Goal: Communication & Community: Ask a question

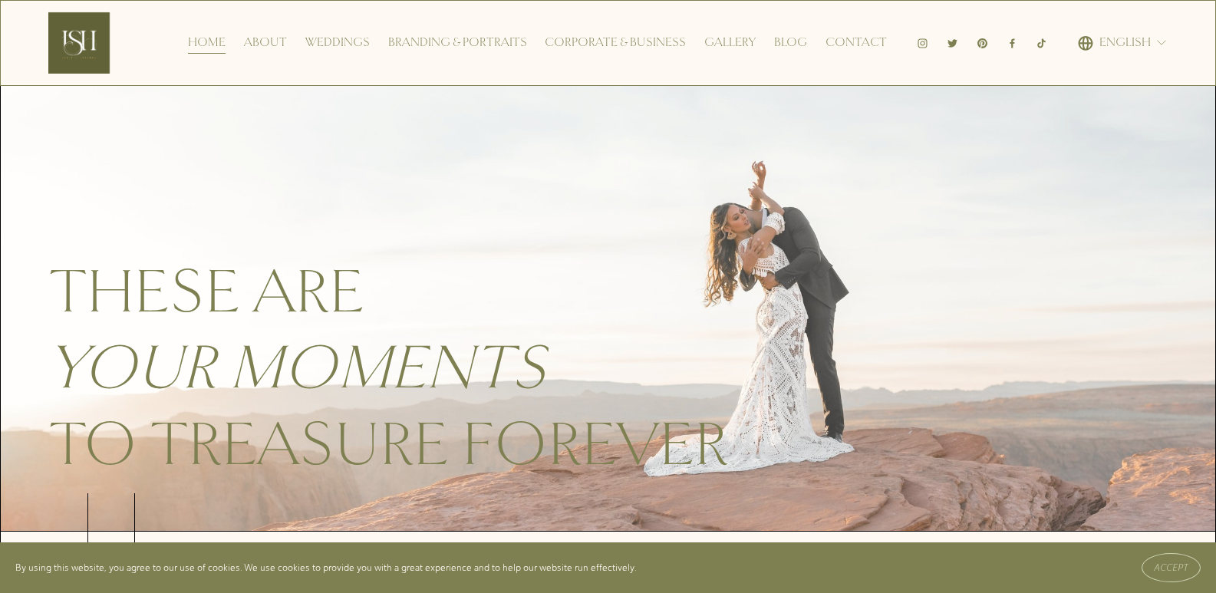
click at [826, 31] on link "Contact" at bounding box center [856, 43] width 61 height 25
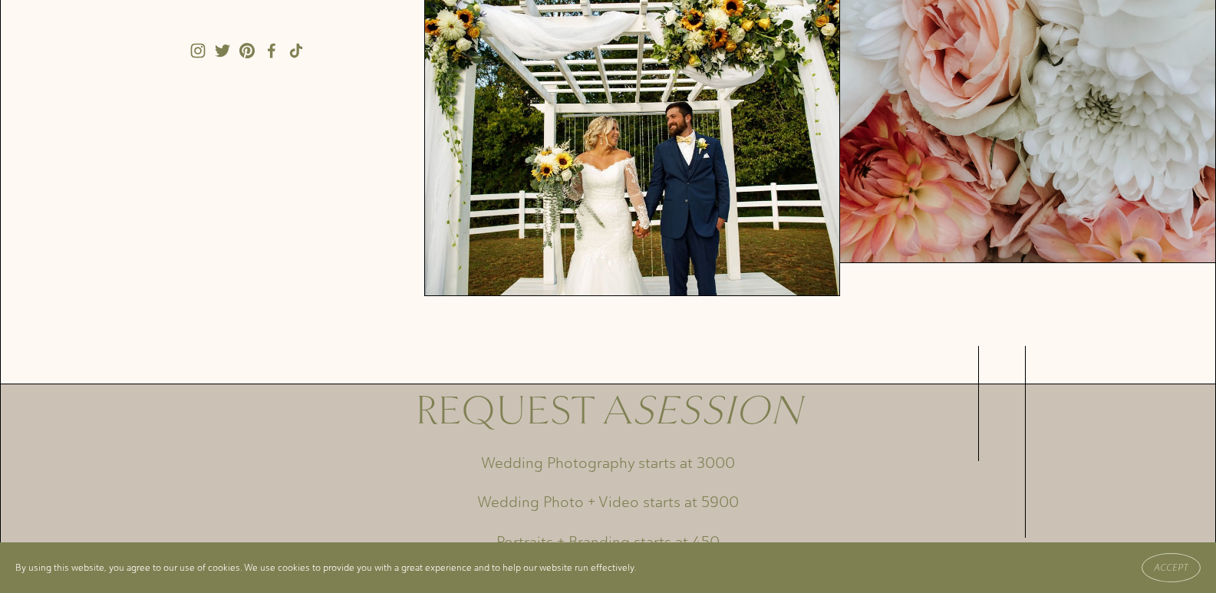
scroll to position [460, 0]
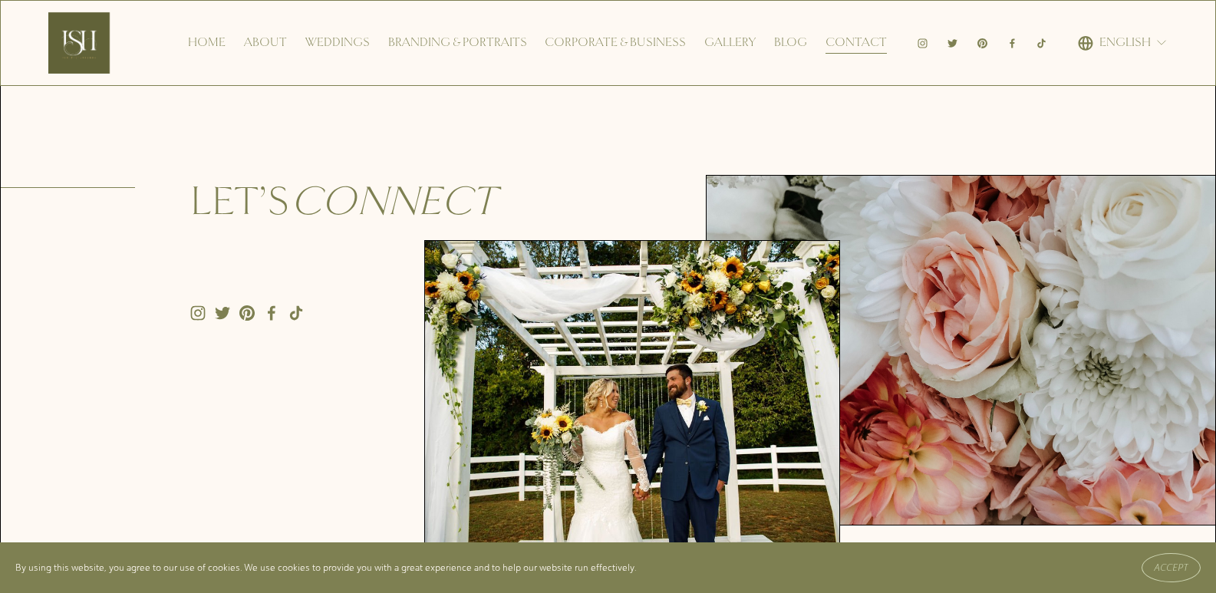
scroll to position [1074, 0]
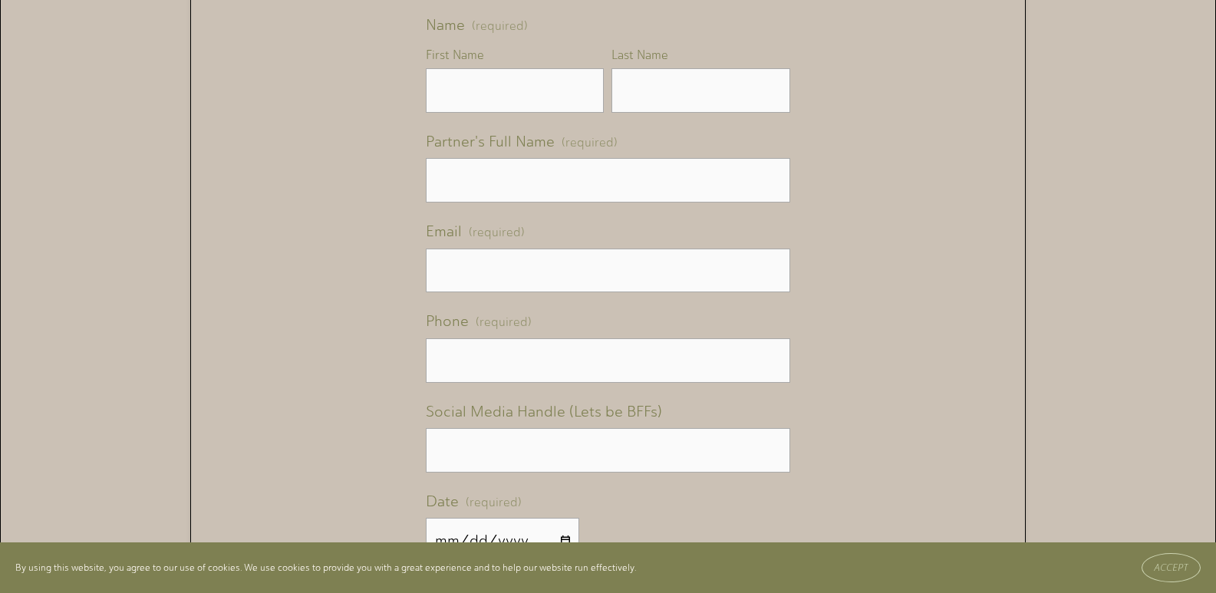
click at [526, 242] on label "Email (required)" at bounding box center [608, 233] width 364 height 31
click at [526, 249] on input "Email (required)" at bounding box center [608, 271] width 364 height 45
drag, startPoint x: 543, startPoint y: 269, endPoint x: 558, endPoint y: 285, distance: 21.7
click at [543, 273] on input "Email (required)" at bounding box center [608, 271] width 364 height 45
type input "cory@nashvillebhsclean.com"
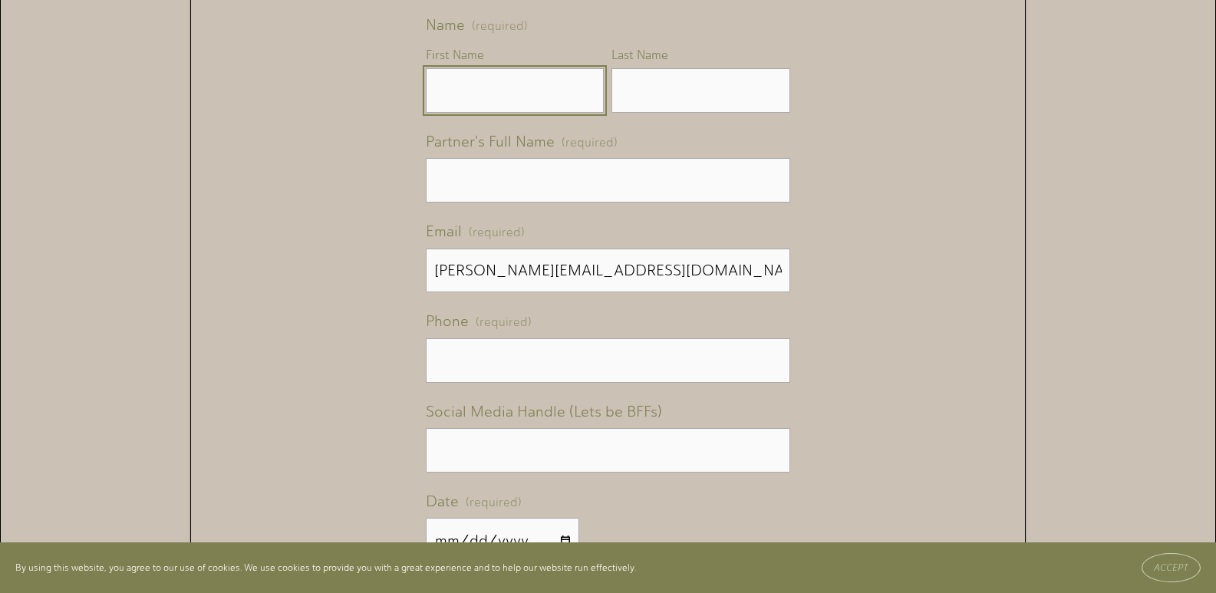
type input "Cory"
type input "Mitchell"
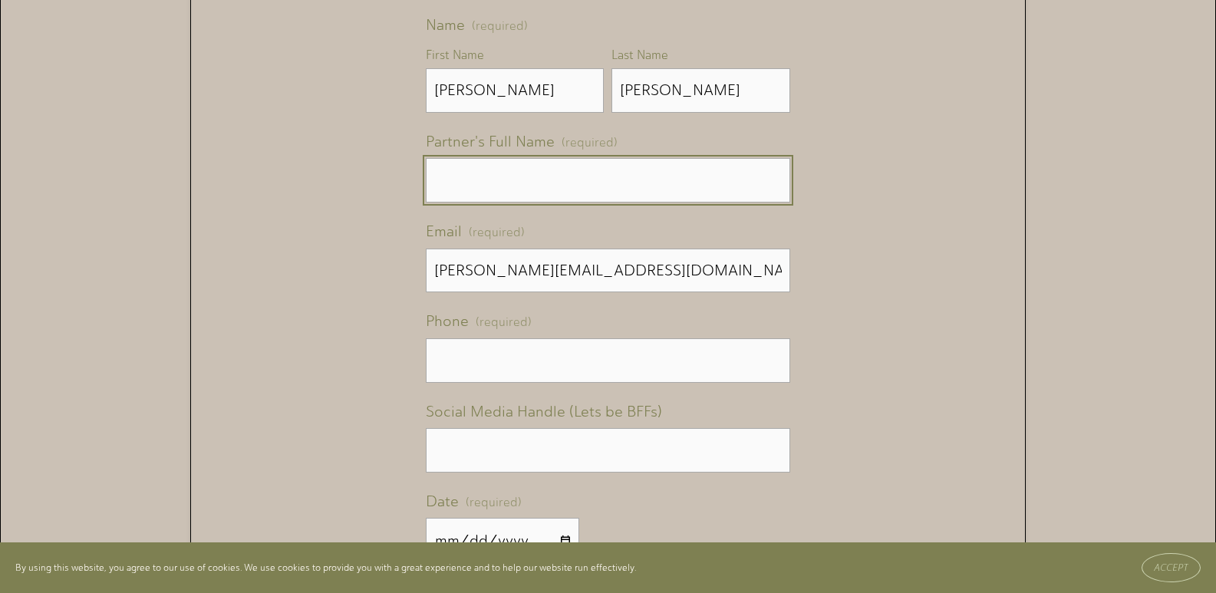
type input "Cory Mitchell"
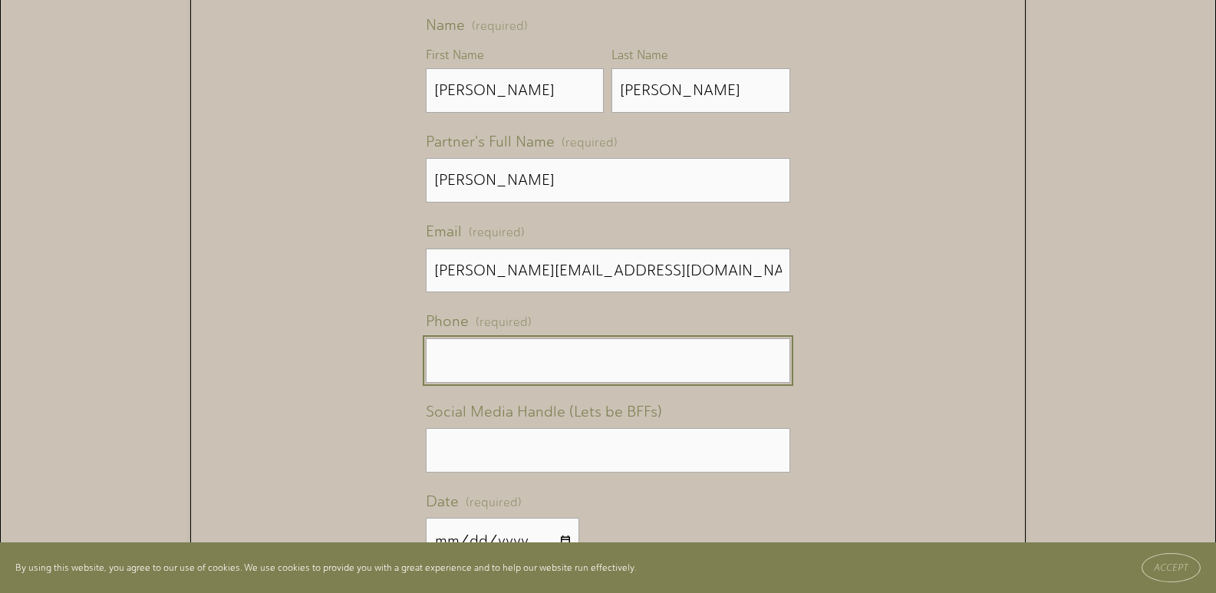
type input "(629) 276-5171"
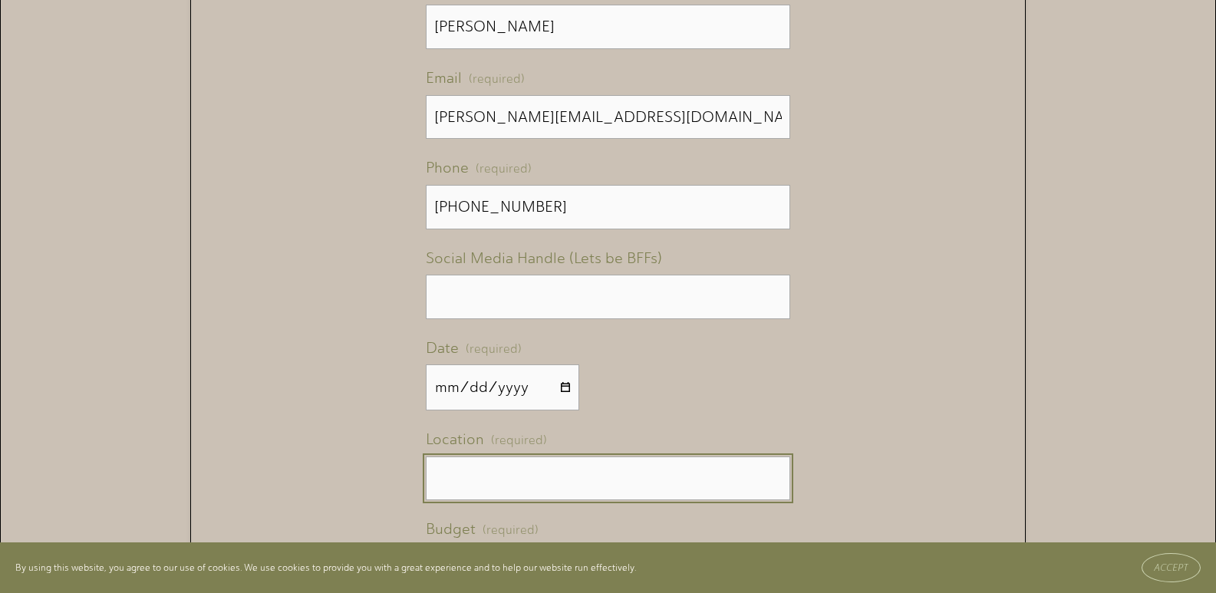
click at [467, 493] on input "Location (required)" at bounding box center [608, 479] width 364 height 45
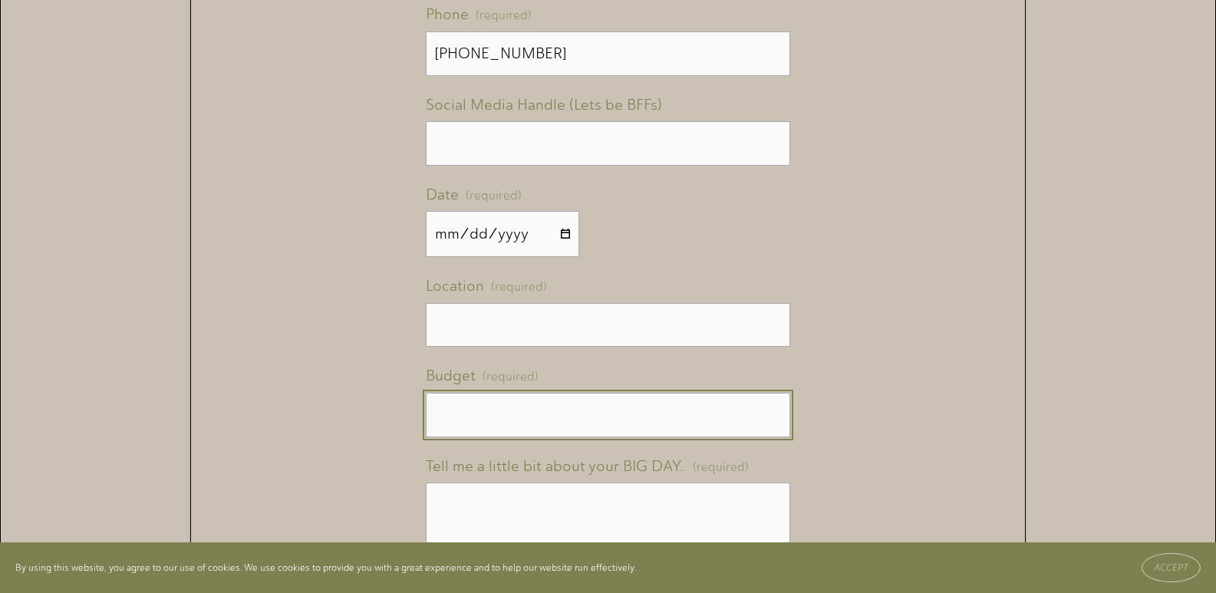
click at [486, 437] on input "Budget (required)" at bounding box center [608, 415] width 364 height 45
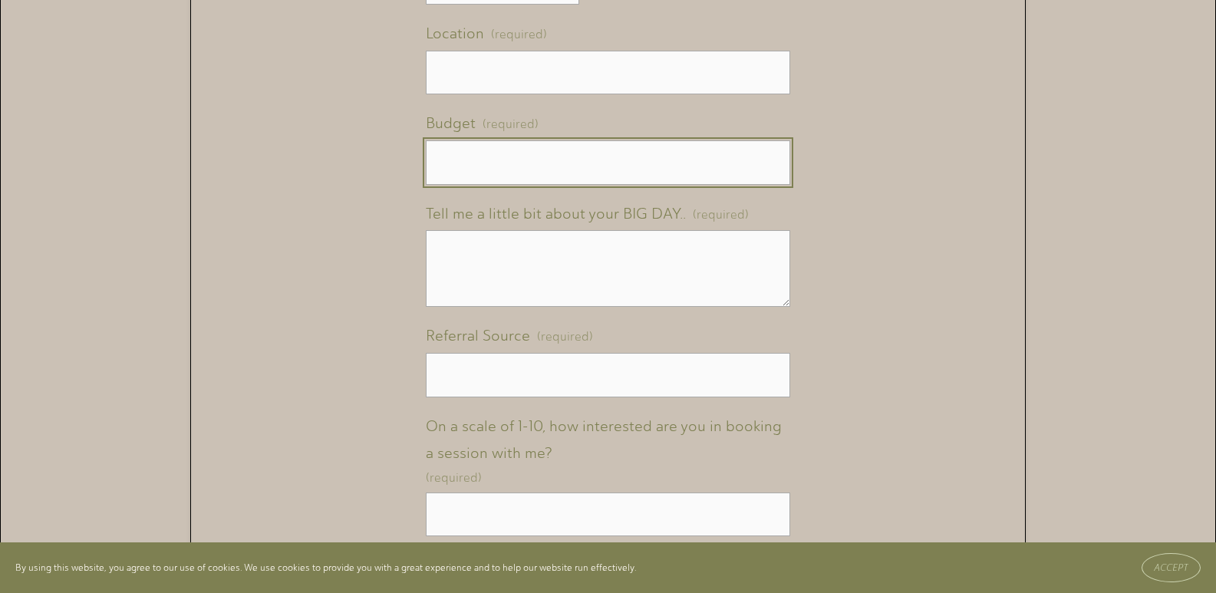
scroll to position [1688, 0]
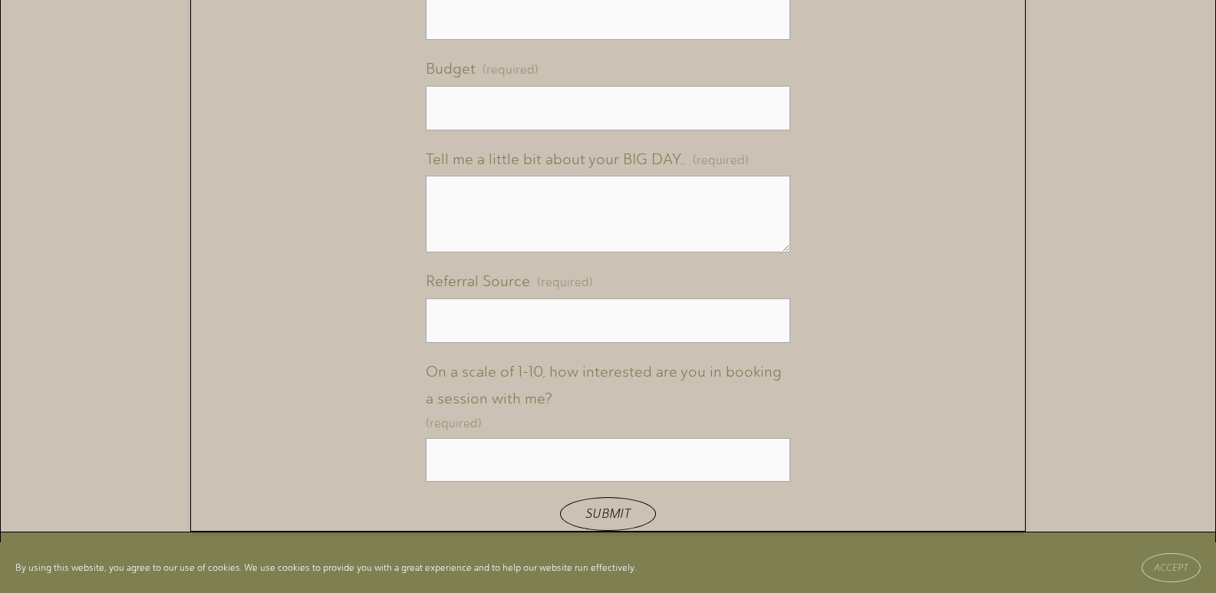
drag, startPoint x: 483, startPoint y: 287, endPoint x: 489, endPoint y: 188, distance: 99.2
click at [483, 278] on span "Referral Source" at bounding box center [478, 282] width 104 height 28
click at [483, 298] on input "Referral Source (required)" at bounding box center [608, 320] width 364 height 45
click at [489, 188] on textarea "Tell me a little bit about your BIG DAY.. (required)" at bounding box center [608, 214] width 364 height 77
paste textarea "I was in the area the other day and would love an opportunity to provide you wi…"
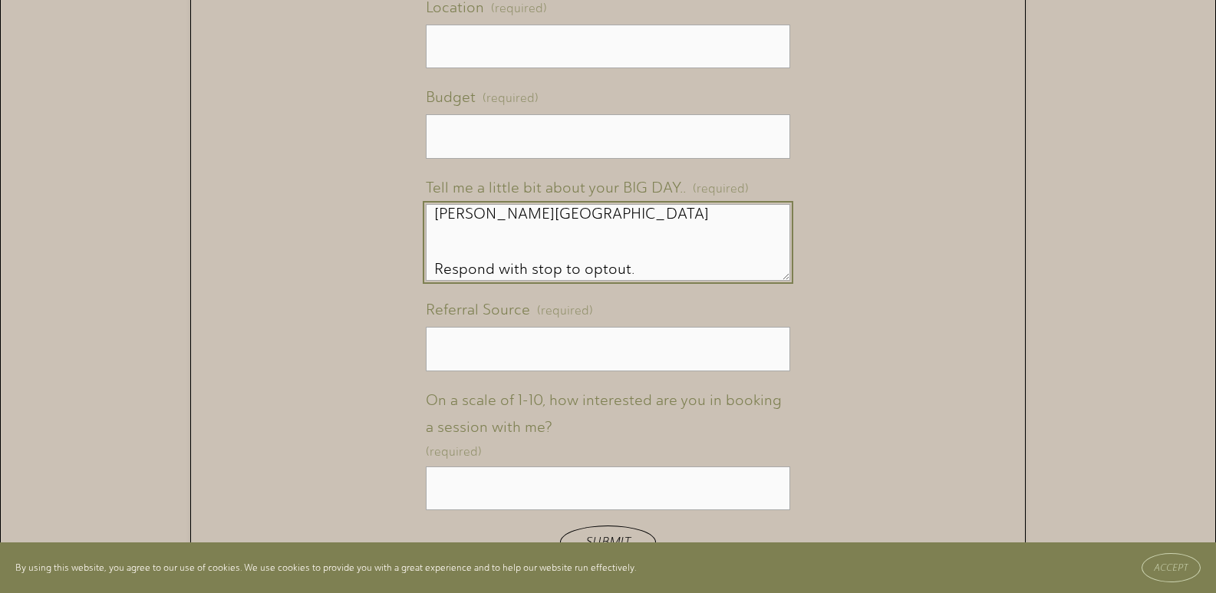
scroll to position [1535, 0]
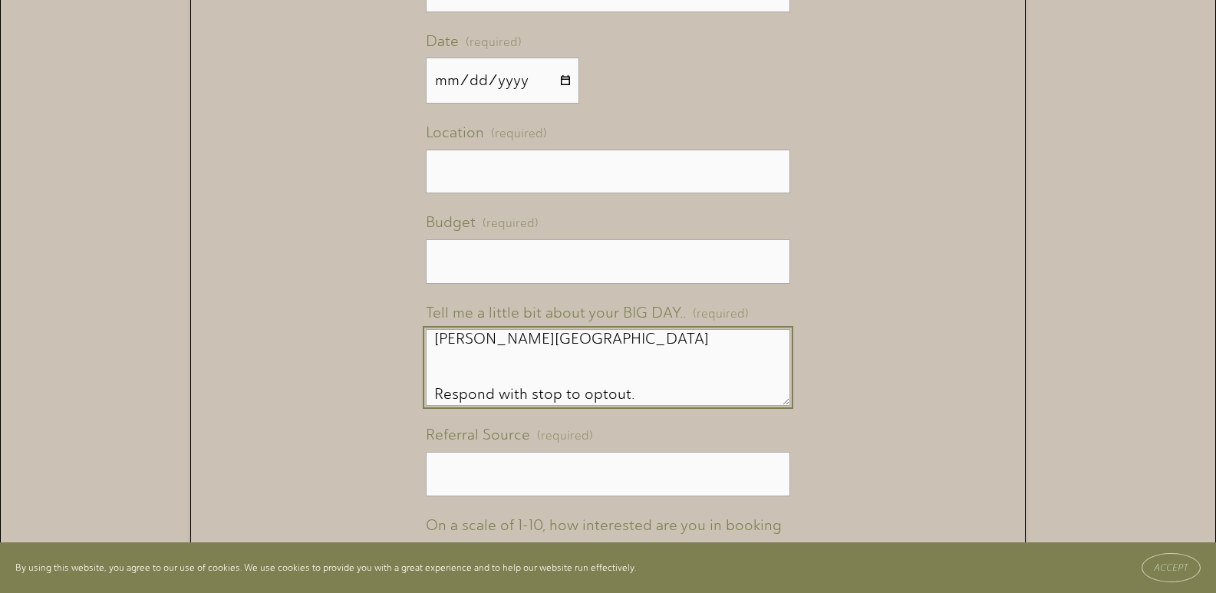
type textarea "I was in the area the other day and would love an opportunity to provide you wi…"
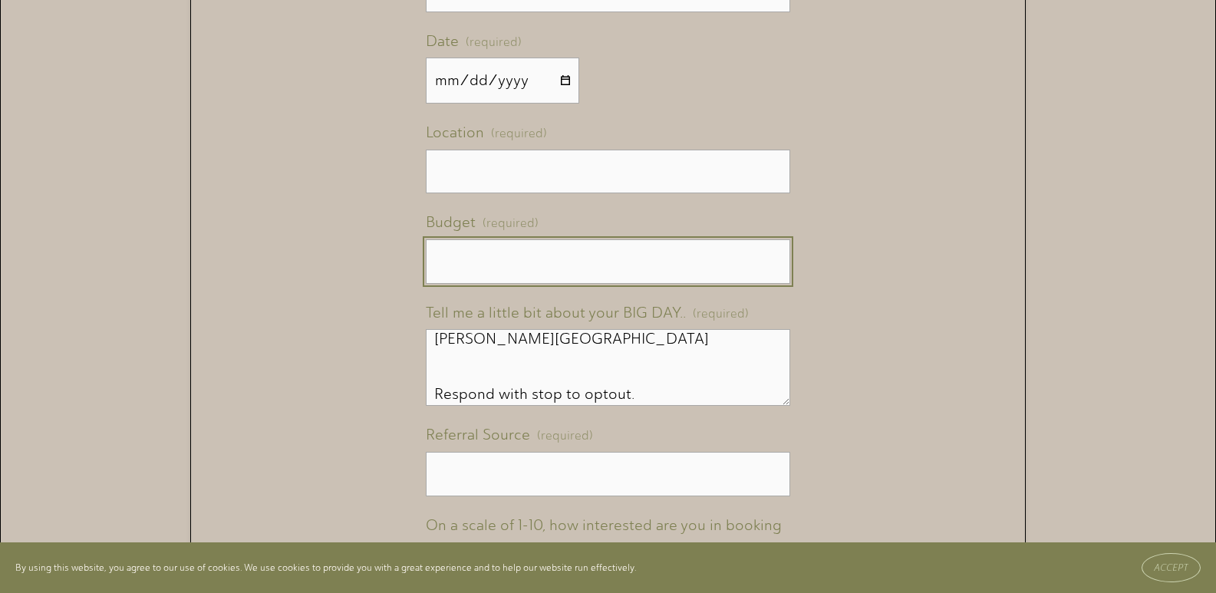
click at [472, 275] on input "Budget (required)" at bounding box center [608, 261] width 364 height 45
type input "00"
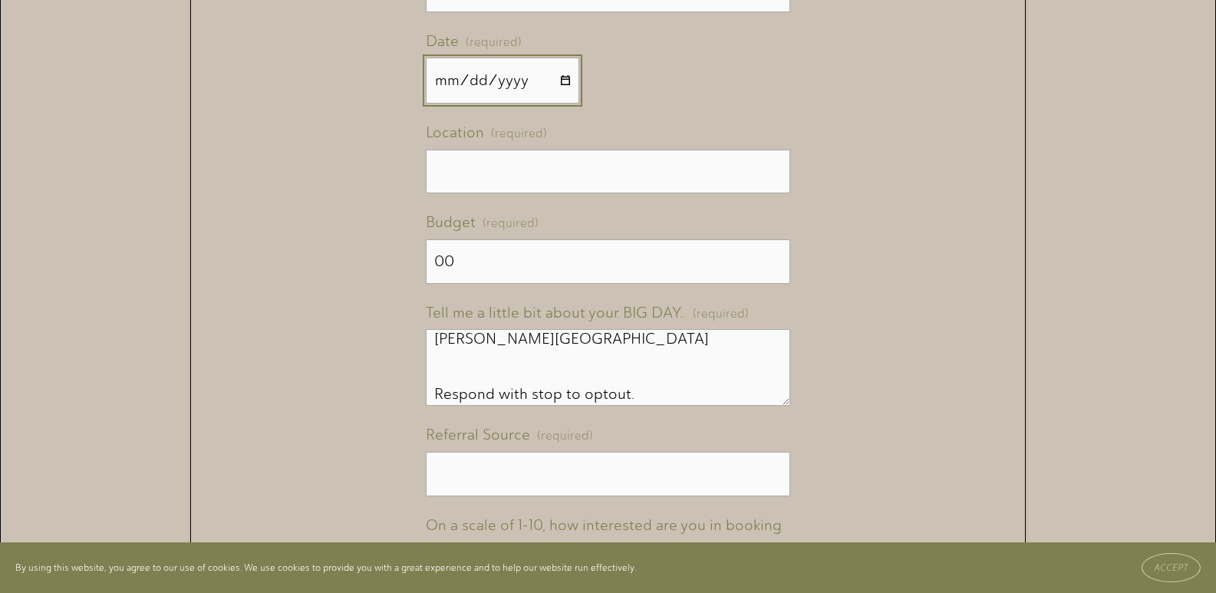
click at [574, 81] on input "Date (required)" at bounding box center [502, 81] width 153 height 46
click at [558, 97] on input "Date (required)" at bounding box center [502, 81] width 153 height 46
click at [562, 86] on input "Date (required)" at bounding box center [502, 81] width 153 height 46
type input "2025-09-16"
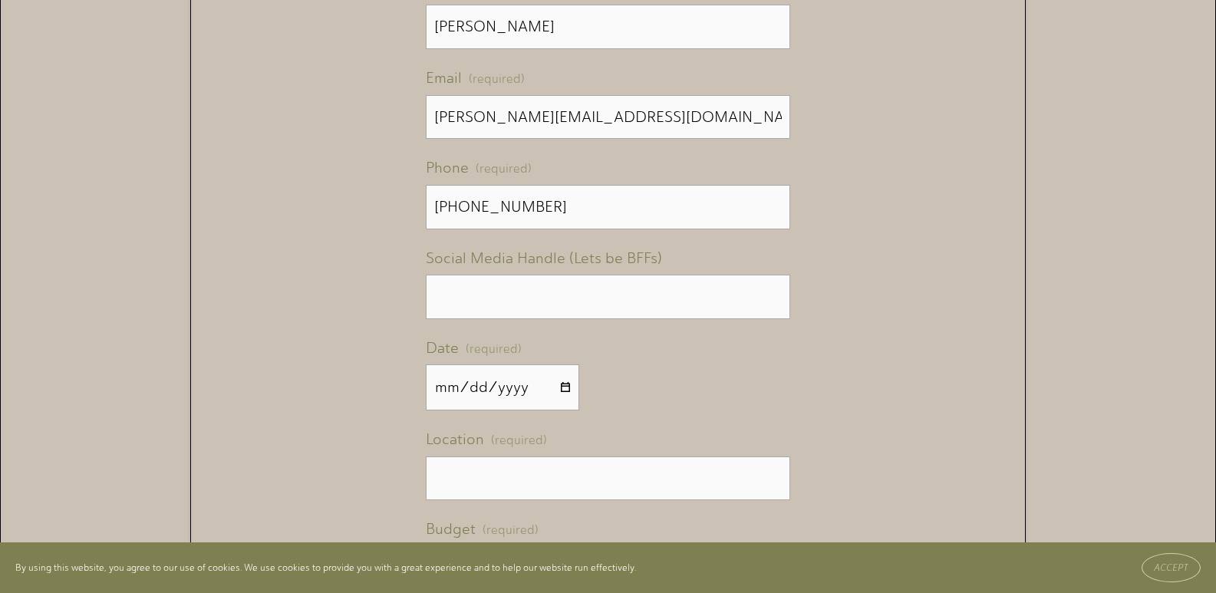
click at [469, 153] on div "Name (required) First Name Cory Last Name Mitchell Partner's Full Name (require…" at bounding box center [608, 400] width 364 height 1085
click at [461, 285] on input "Social Media Handle (Lets be BFFs)" at bounding box center [608, 297] width 364 height 45
type input "-"
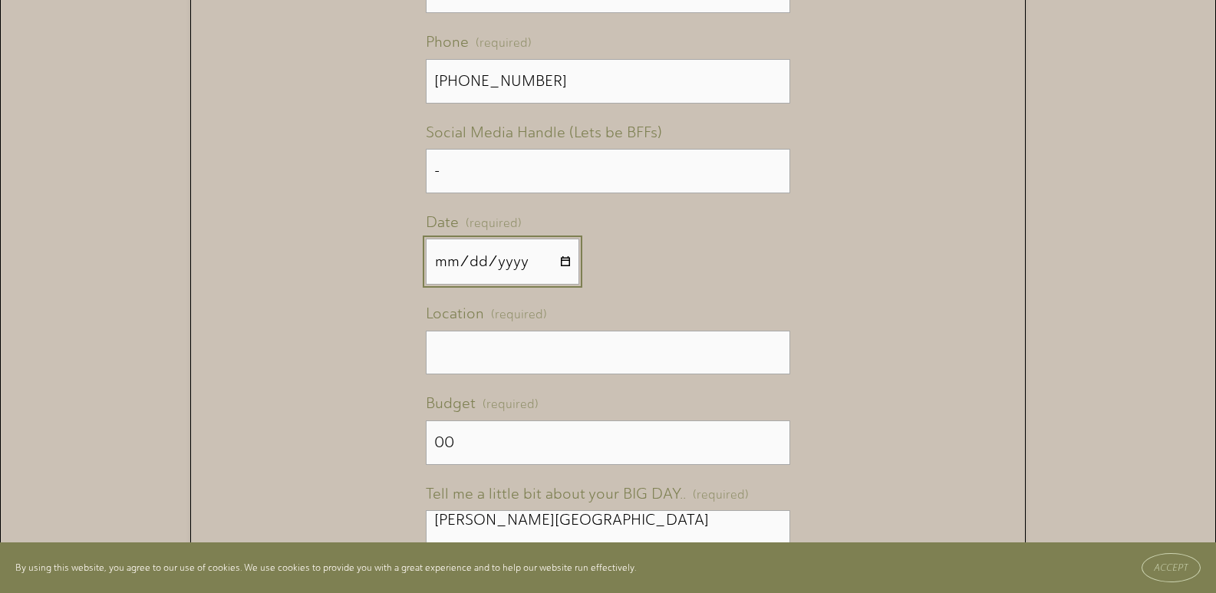
scroll to position [1381, 0]
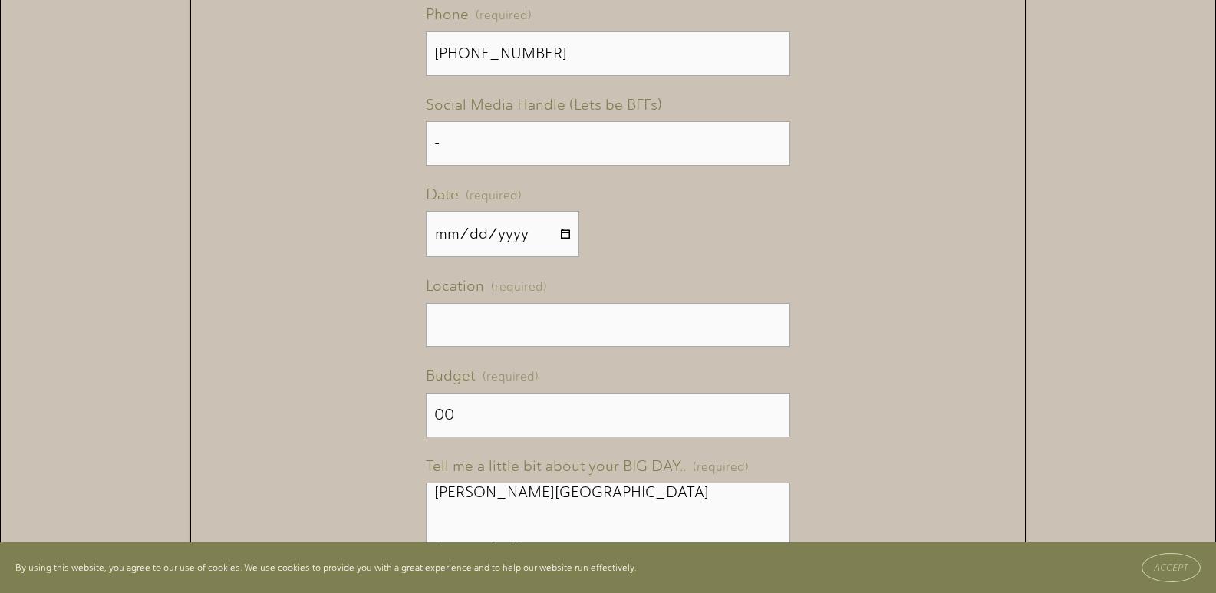
click at [471, 356] on div "Name (required) First Name Cory Last Name Mitchell Partner's Full Name (require…" at bounding box center [608, 247] width 364 height 1085
click at [475, 348] on input "Location (required)" at bounding box center [608, 325] width 364 height 45
paste input "100 Powell Place #1829"
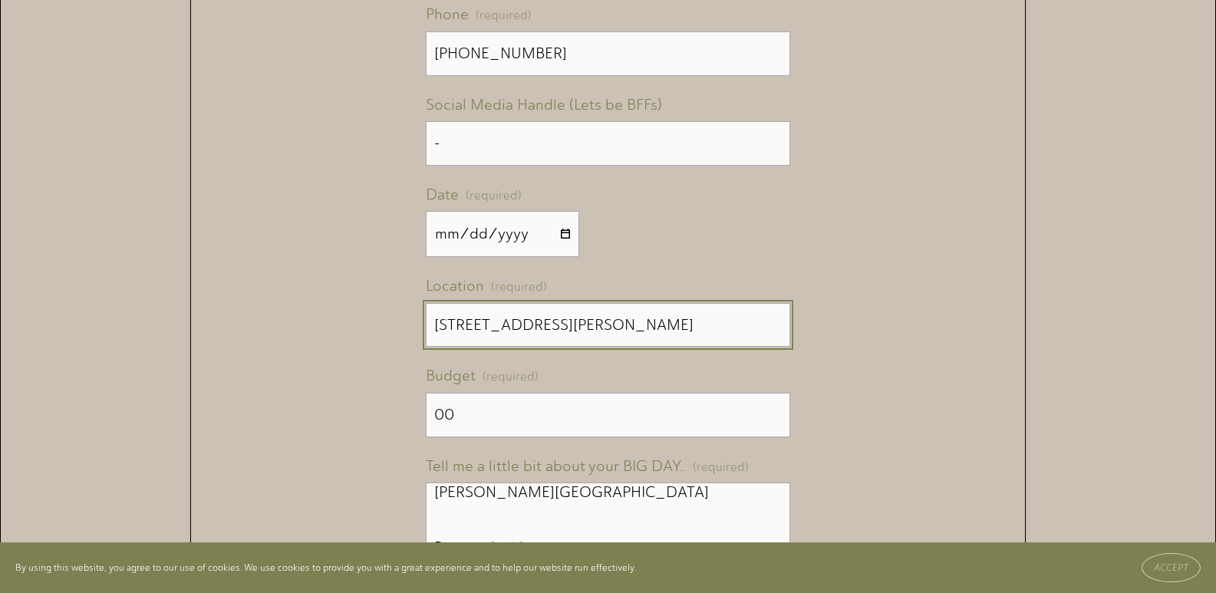
type input "100 Powell Place #1829"
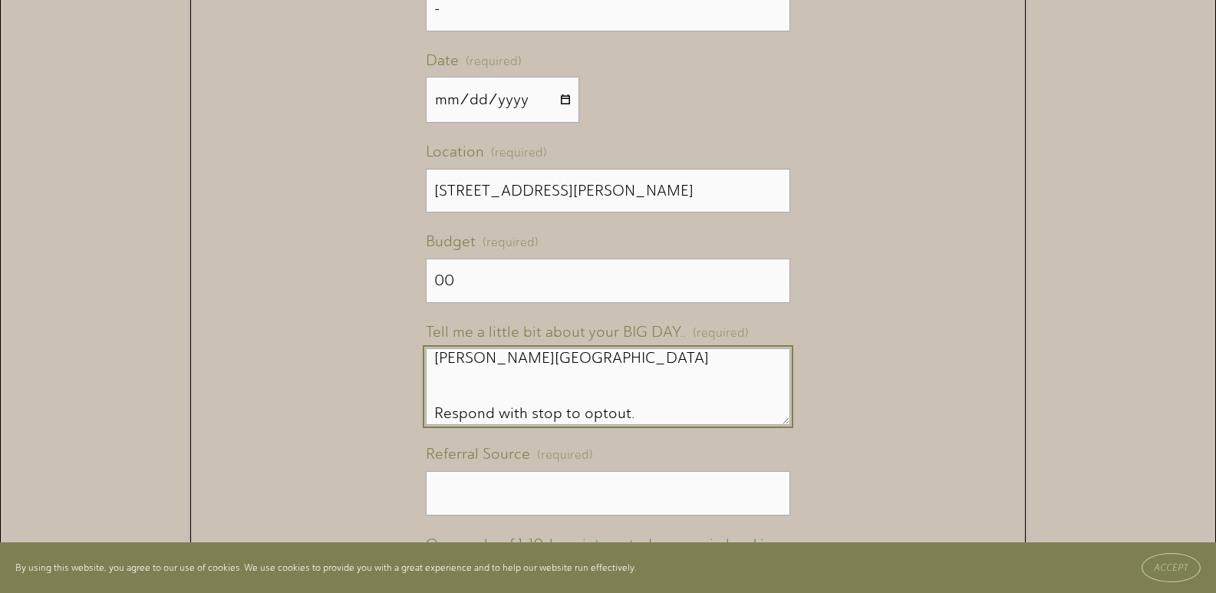
scroll to position [1842, 0]
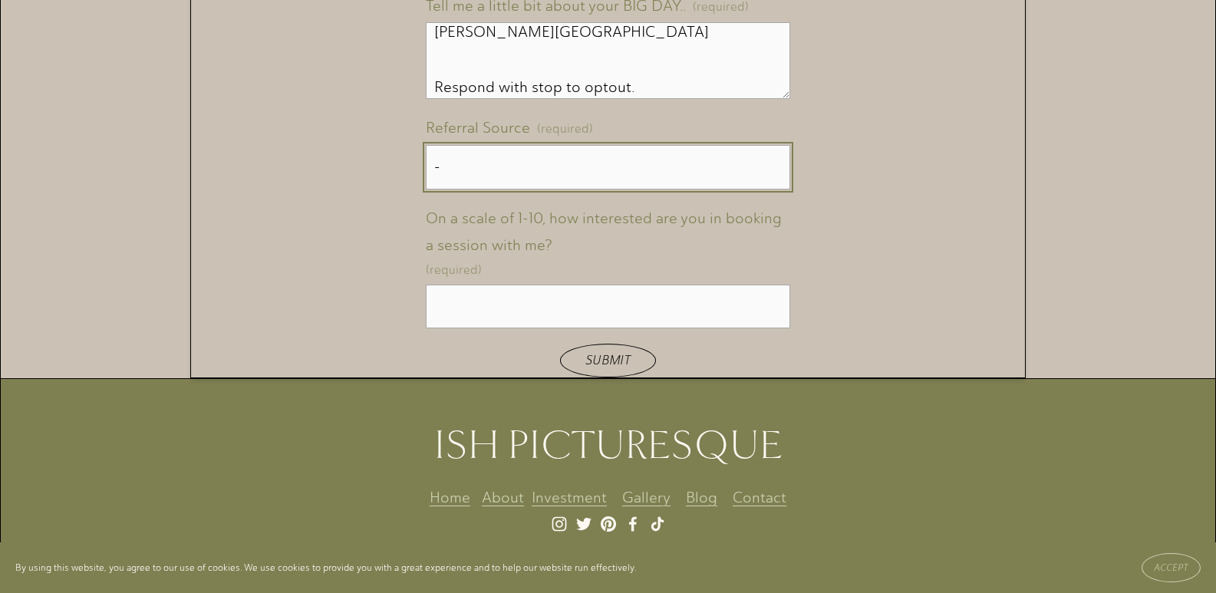
type input "-"
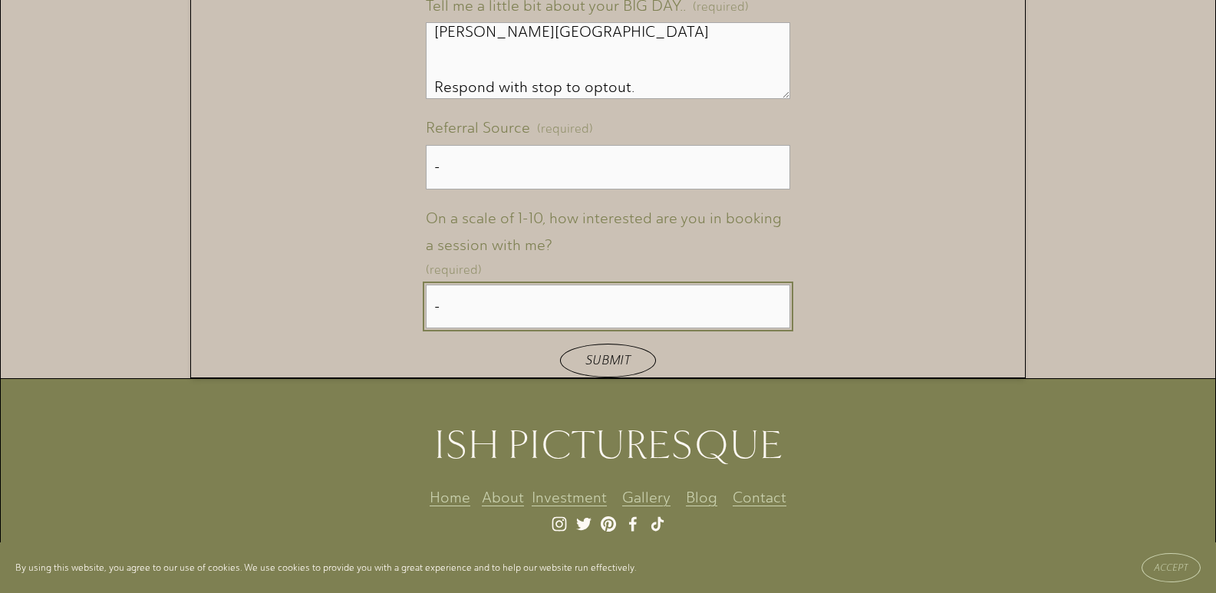
type input "-"
click at [560, 344] on button "Submit Submit" at bounding box center [608, 360] width 96 height 33
